Goal: Check status: Check status

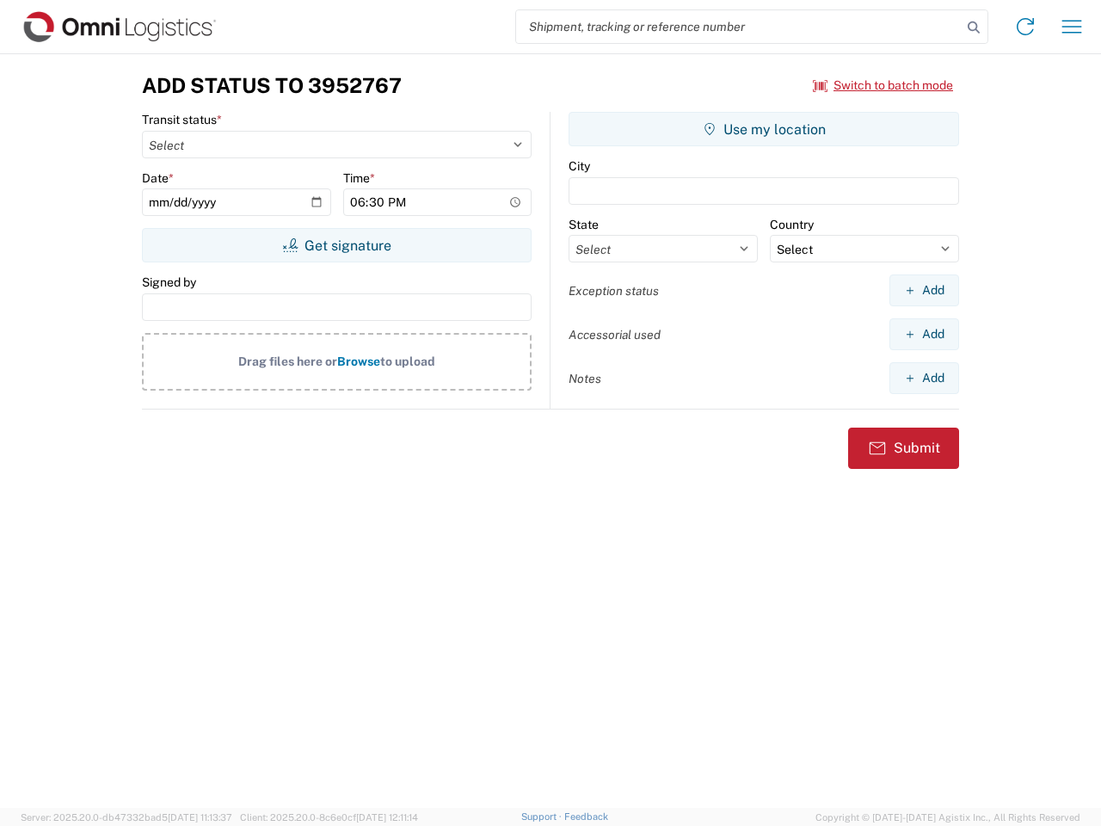
click at [739, 27] on input "search" at bounding box center [739, 26] width 446 height 33
click at [974, 28] on icon at bounding box center [974, 27] width 24 height 24
click at [1025, 27] on icon at bounding box center [1026, 27] width 28 height 28
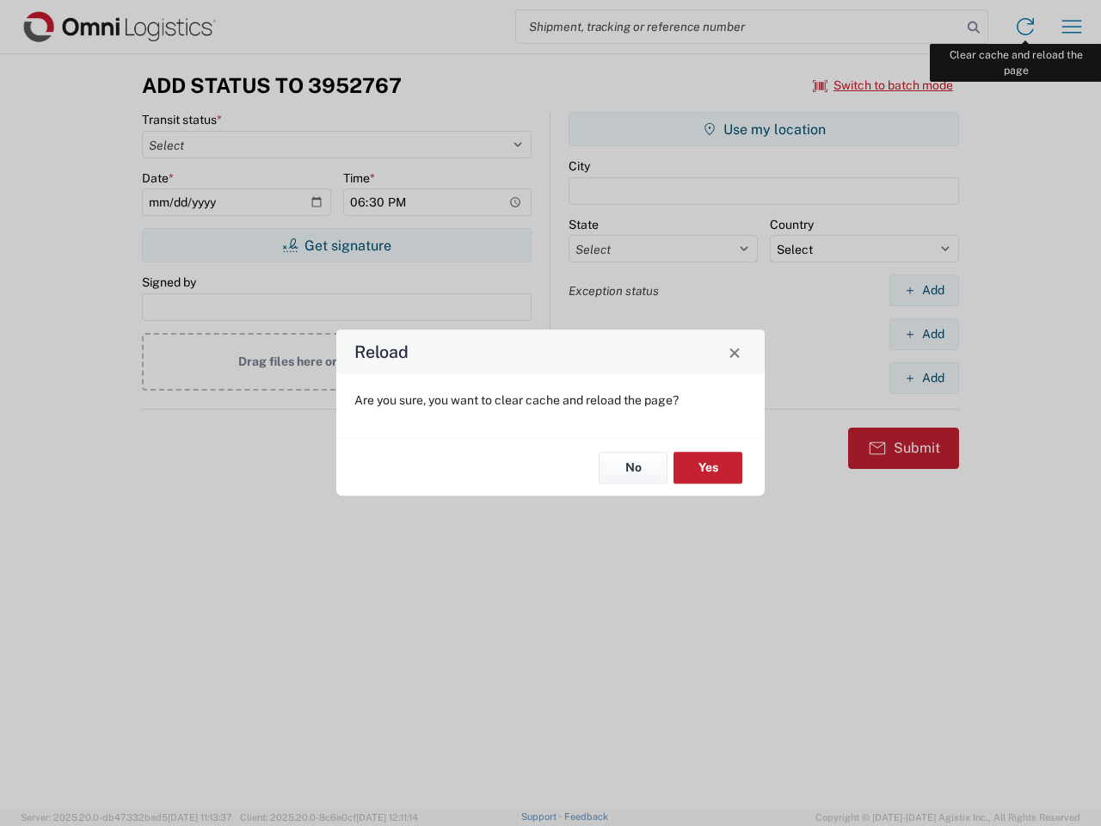
click at [1072, 27] on div "Reload Are you sure, you want to clear cache and reload the page? No Yes" at bounding box center [550, 413] width 1101 height 826
click at [884, 85] on div "Reload Are you sure, you want to clear cache and reload the page? No Yes" at bounding box center [550, 413] width 1101 height 826
click at [336, 245] on div "Reload Are you sure, you want to clear cache and reload the page? No Yes" at bounding box center [550, 413] width 1101 height 826
click at [764, 129] on div "Reload Are you sure, you want to clear cache and reload the page? No Yes" at bounding box center [550, 413] width 1101 height 826
click at [924, 290] on div "Reload Are you sure, you want to clear cache and reload the page? No Yes" at bounding box center [550, 413] width 1101 height 826
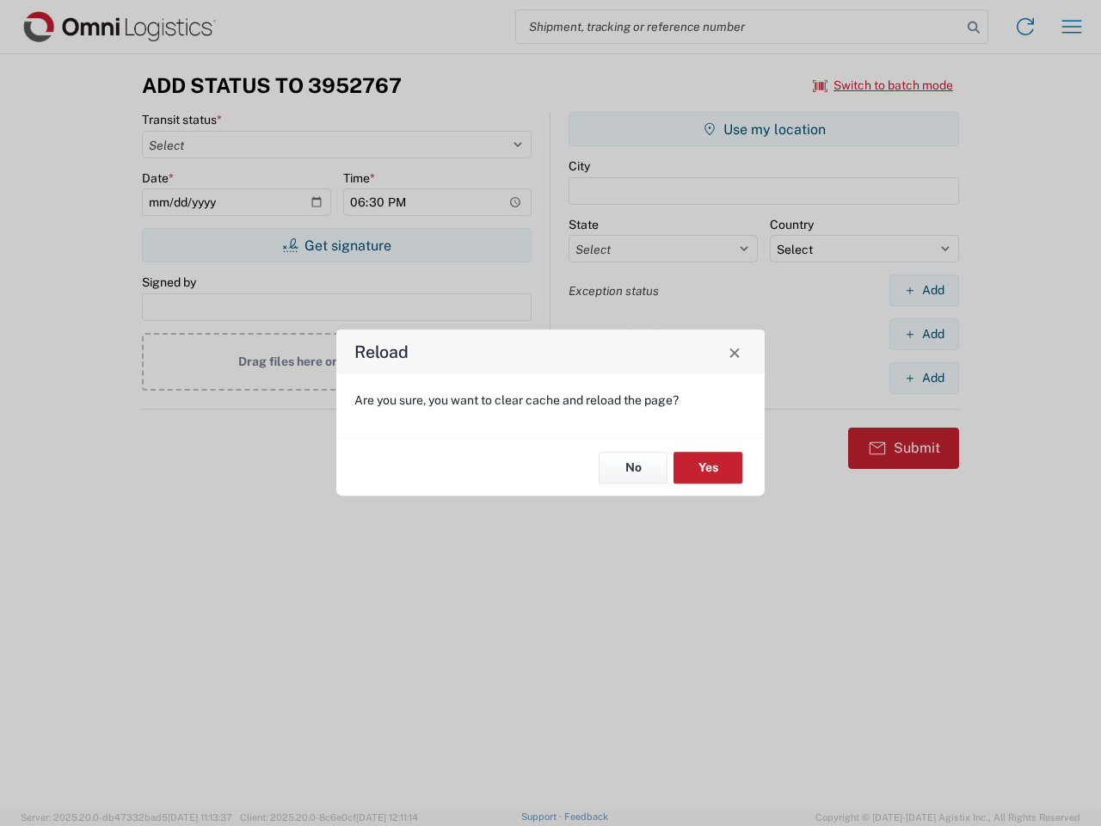
click at [924, 334] on div "Reload Are you sure, you want to clear cache and reload the page? No Yes" at bounding box center [550, 413] width 1101 height 826
click at [924, 378] on div "Reload Are you sure, you want to clear cache and reload the page? No Yes" at bounding box center [550, 413] width 1101 height 826
